Goal: Task Accomplishment & Management: Manage account settings

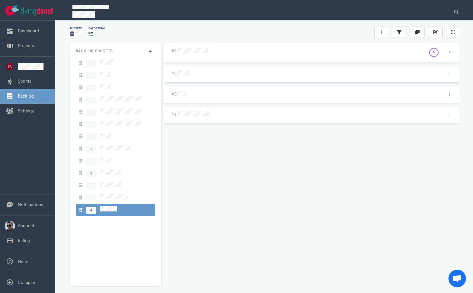
click at [193, 55] on div at bounding box center [301, 51] width 248 height 14
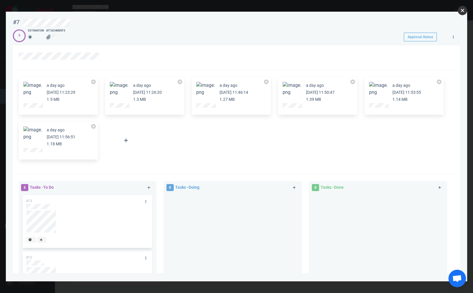
click at [464, 13] on button "close" at bounding box center [461, 10] width 9 height 9
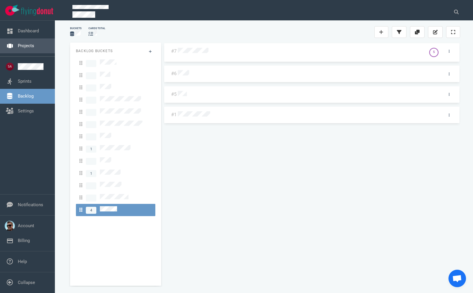
click at [18, 43] on link "Projects" at bounding box center [26, 45] width 16 height 5
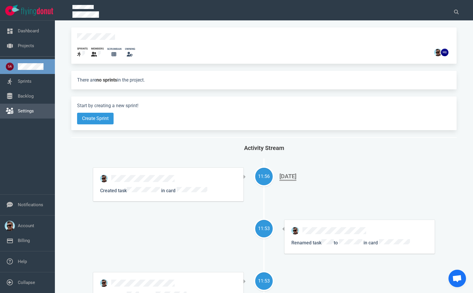
click at [18, 109] on link "Settings" at bounding box center [26, 111] width 16 height 5
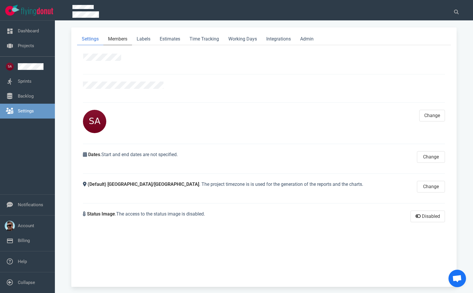
click at [114, 40] on link "Members" at bounding box center [117, 39] width 29 height 12
select select "2"
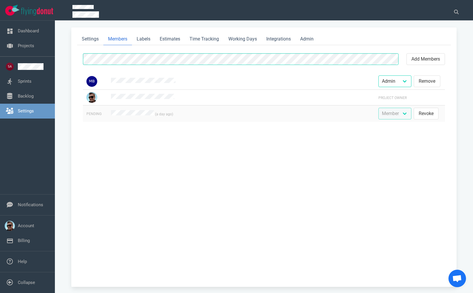
click at [153, 115] on td "(a day ago)" at bounding box center [240, 114] width 267 height 17
click at [427, 113] on button "Revoke" at bounding box center [425, 114] width 25 height 12
click at [428, 60] on button "add members" at bounding box center [425, 59] width 39 height 12
select select "2"
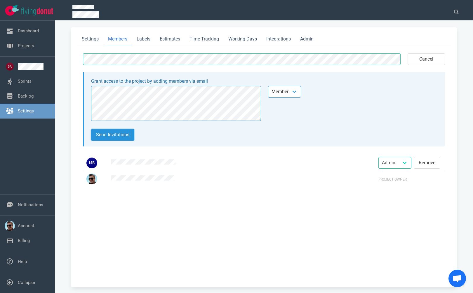
click at [128, 133] on button "Send invitations" at bounding box center [112, 135] width 43 height 12
select select "2"
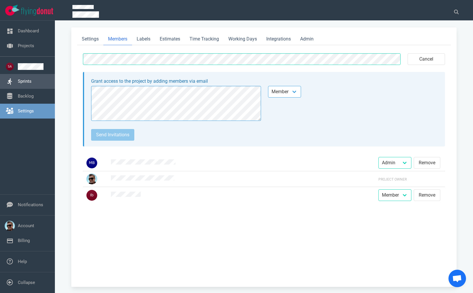
click at [20, 84] on link "Sprints" at bounding box center [25, 81] width 14 height 5
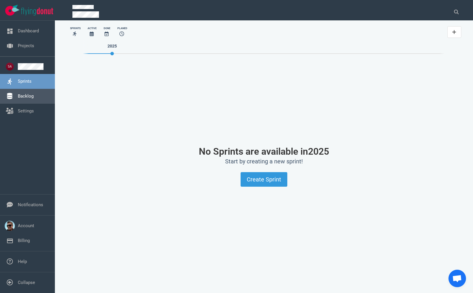
click at [18, 95] on link "Backlog" at bounding box center [26, 96] width 16 height 5
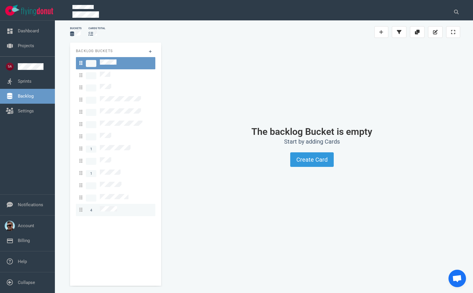
click at [99, 207] on span "4" at bounding box center [98, 211] width 38 height 8
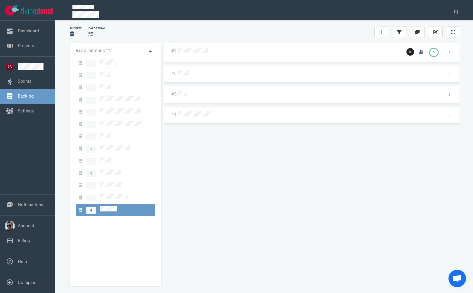
click at [205, 55] on div at bounding box center [288, 51] width 221 height 7
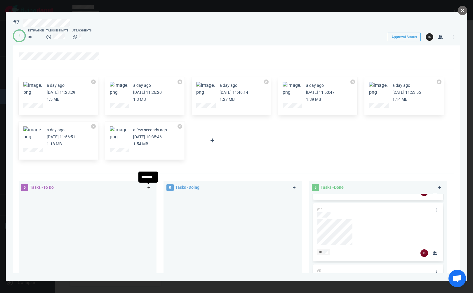
click at [147, 188] on icon at bounding box center [148, 188] width 3 height 3
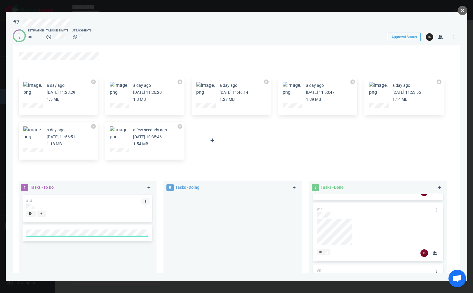
click at [146, 201] on link at bounding box center [145, 201] width 9 height 7
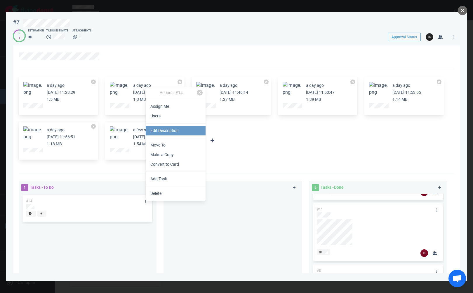
click at [164, 129] on link "Edit Description" at bounding box center [176, 131] width 60 height 10
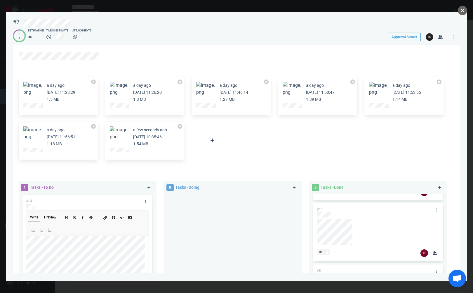
drag, startPoint x: 105, startPoint y: 218, endPoint x: 101, endPoint y: 220, distance: 4.7
click at [105, 218] on icon "Add a link" at bounding box center [105, 218] width 4 height 4
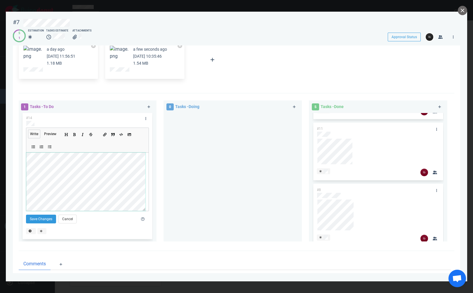
scroll to position [117, 0]
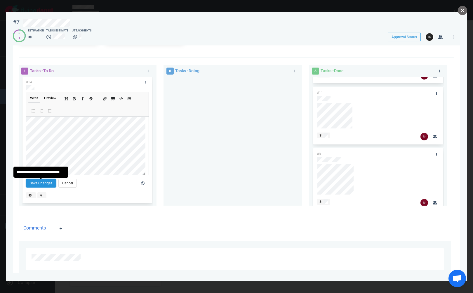
click at [35, 182] on button "Save Changes" at bounding box center [41, 183] width 30 height 9
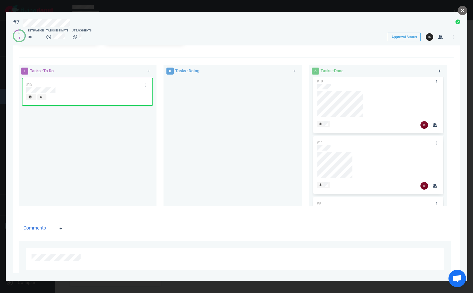
scroll to position [217, 0]
